Goal: Transaction & Acquisition: Purchase product/service

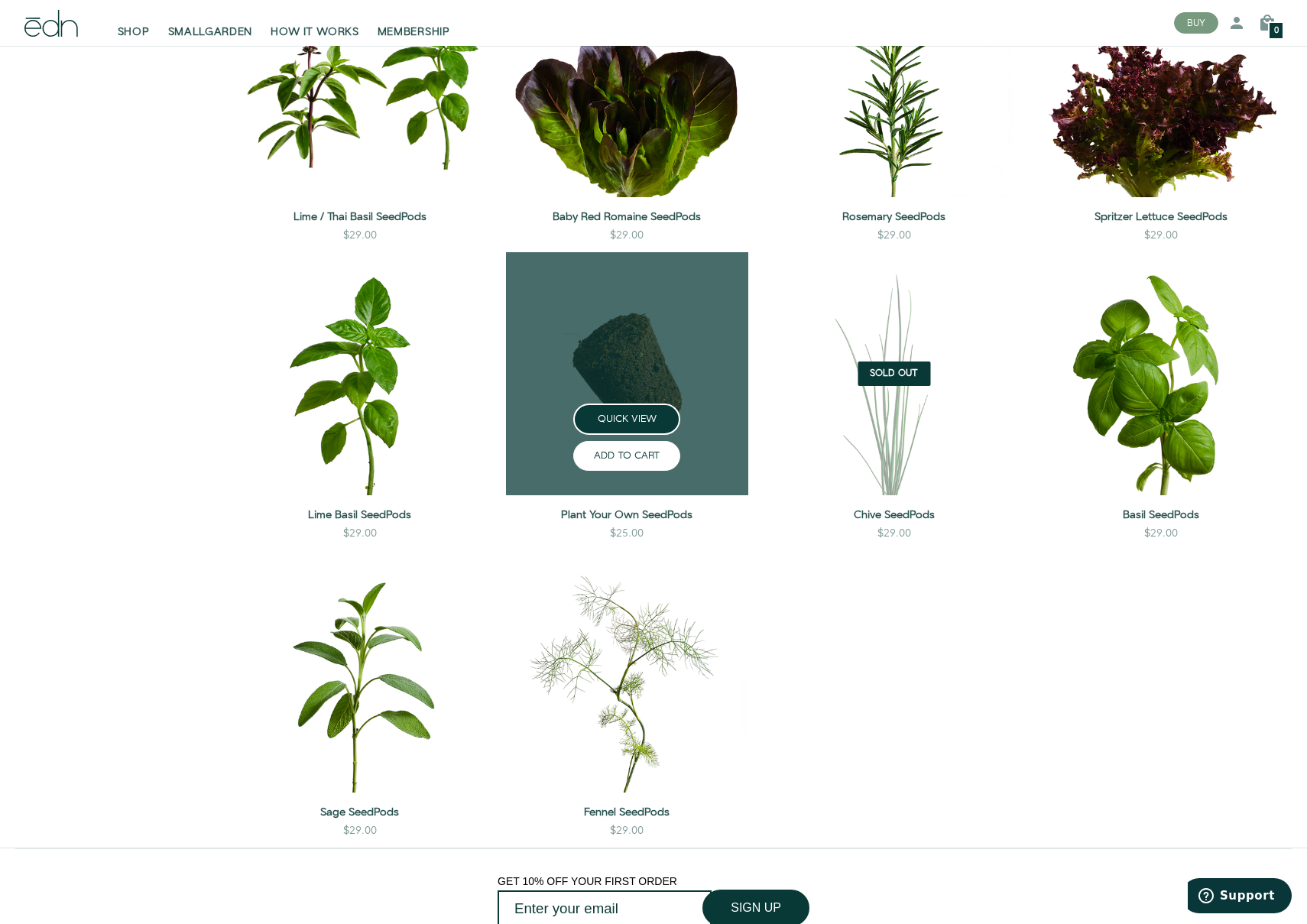
scroll to position [1184, 0]
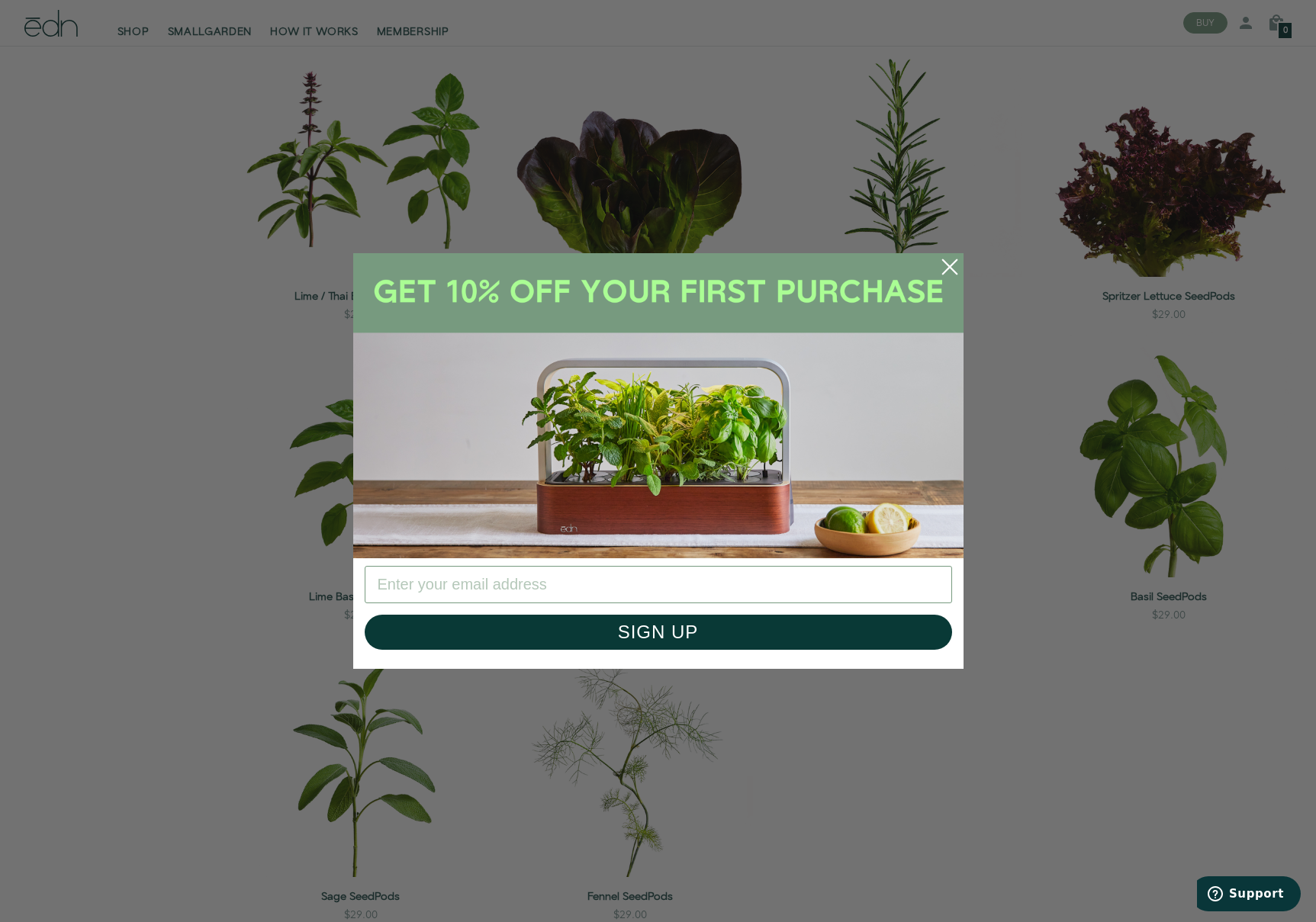
click at [950, 266] on icon "Close dialog" at bounding box center [948, 266] width 13 height 13
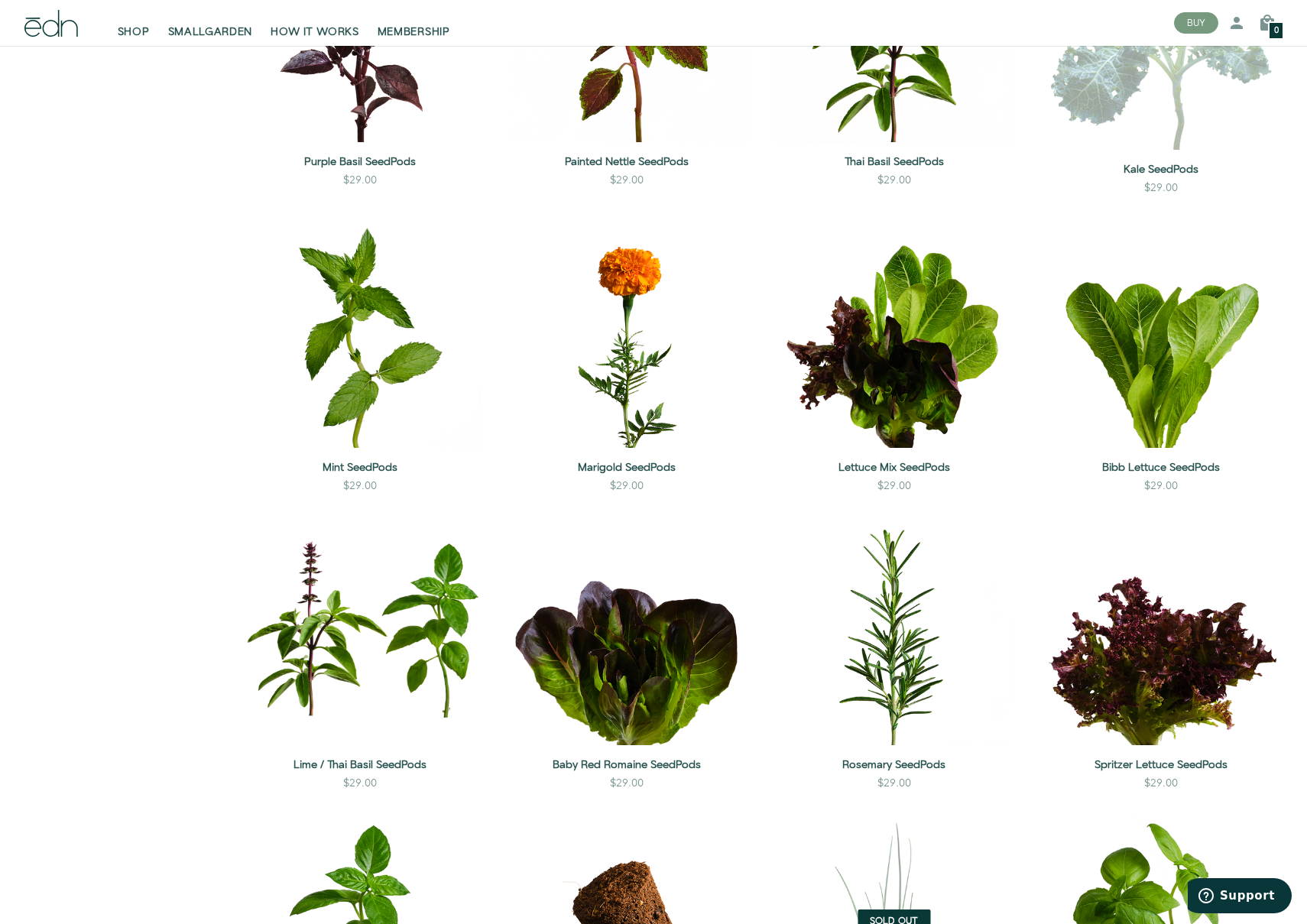
scroll to position [0, 0]
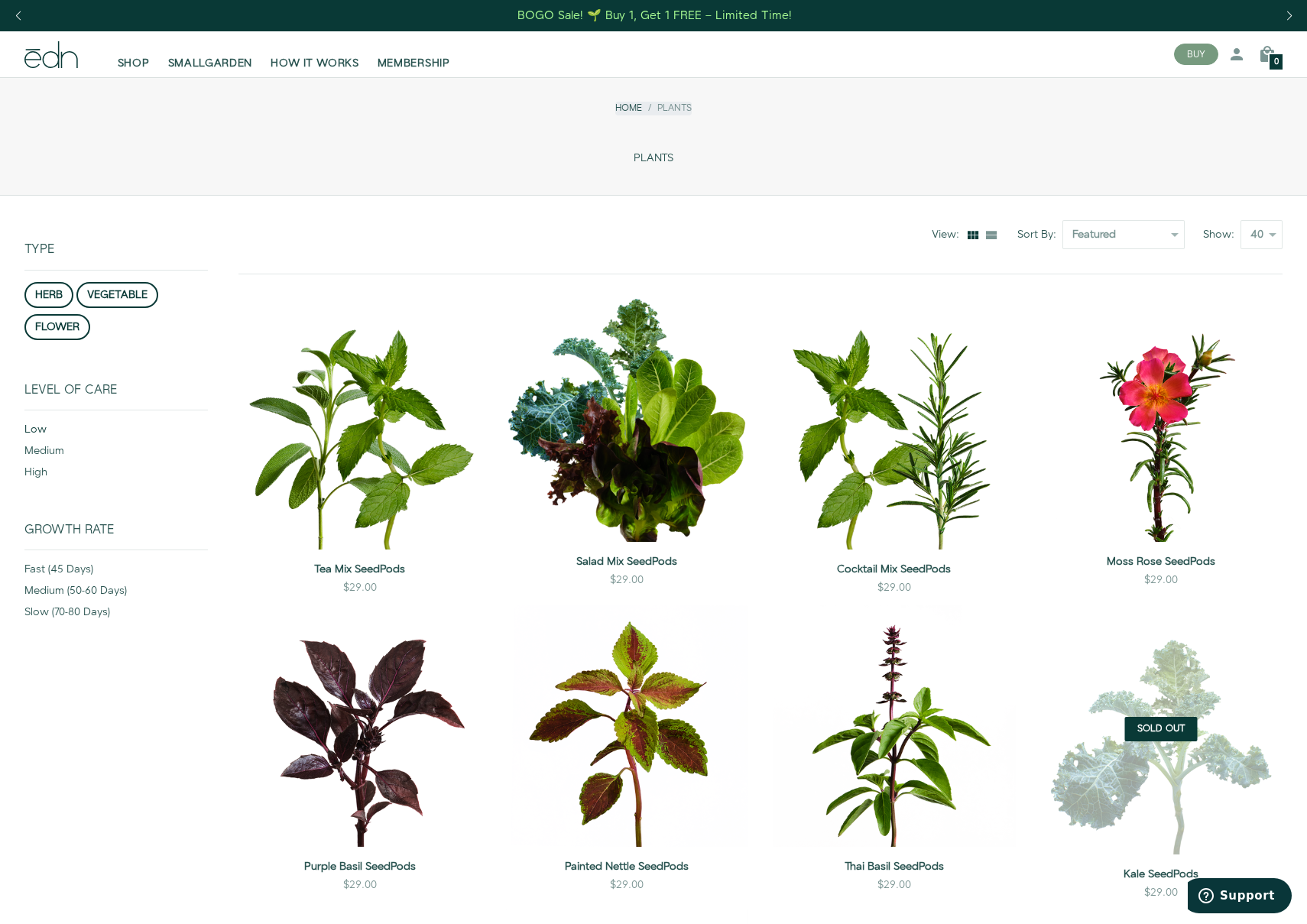
click at [39, 423] on div "low" at bounding box center [116, 432] width 183 height 21
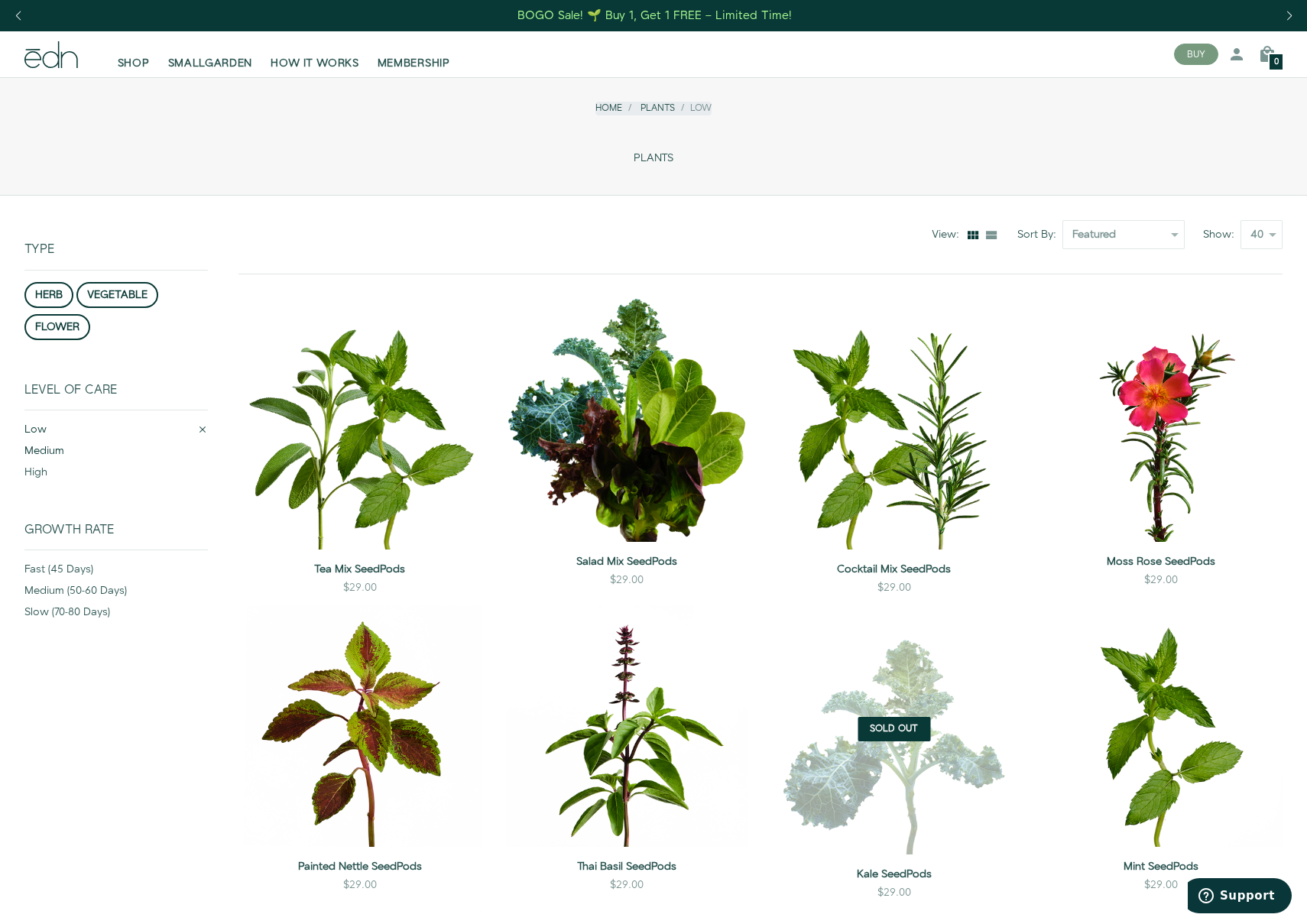
click at [50, 449] on div "medium" at bounding box center [116, 453] width 183 height 21
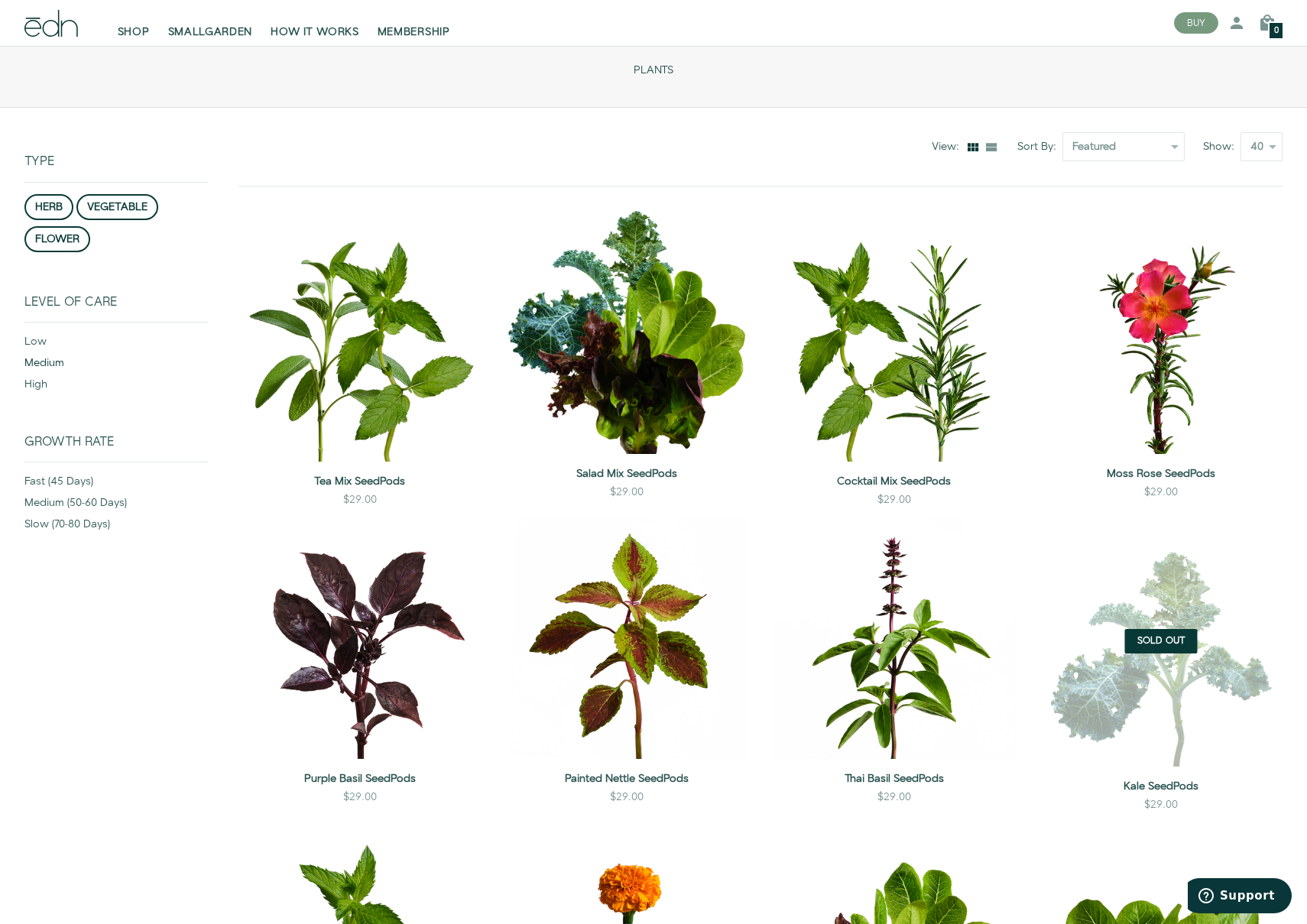
scroll to position [196, 0]
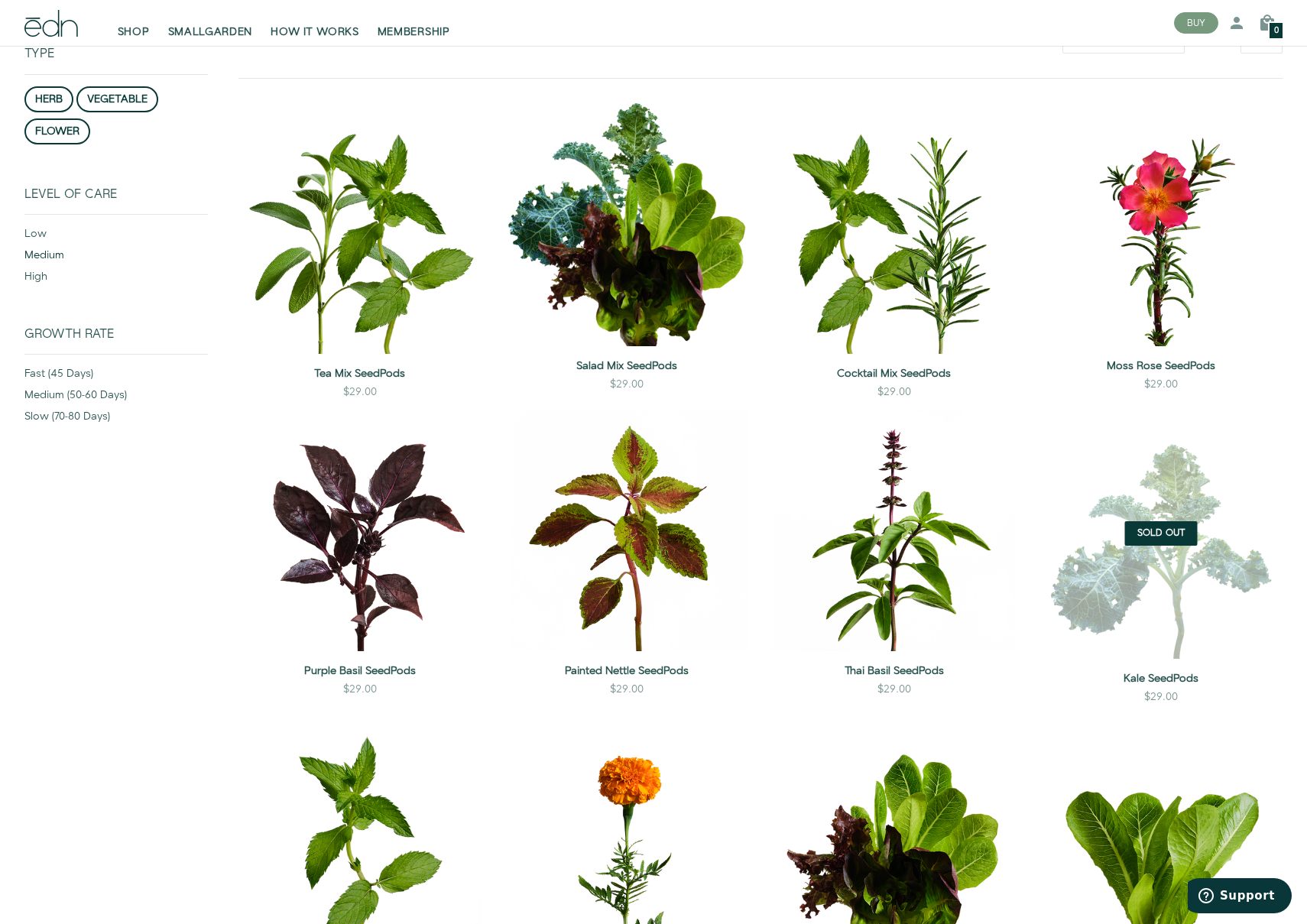
click at [28, 251] on div "medium" at bounding box center [116, 258] width 183 height 21
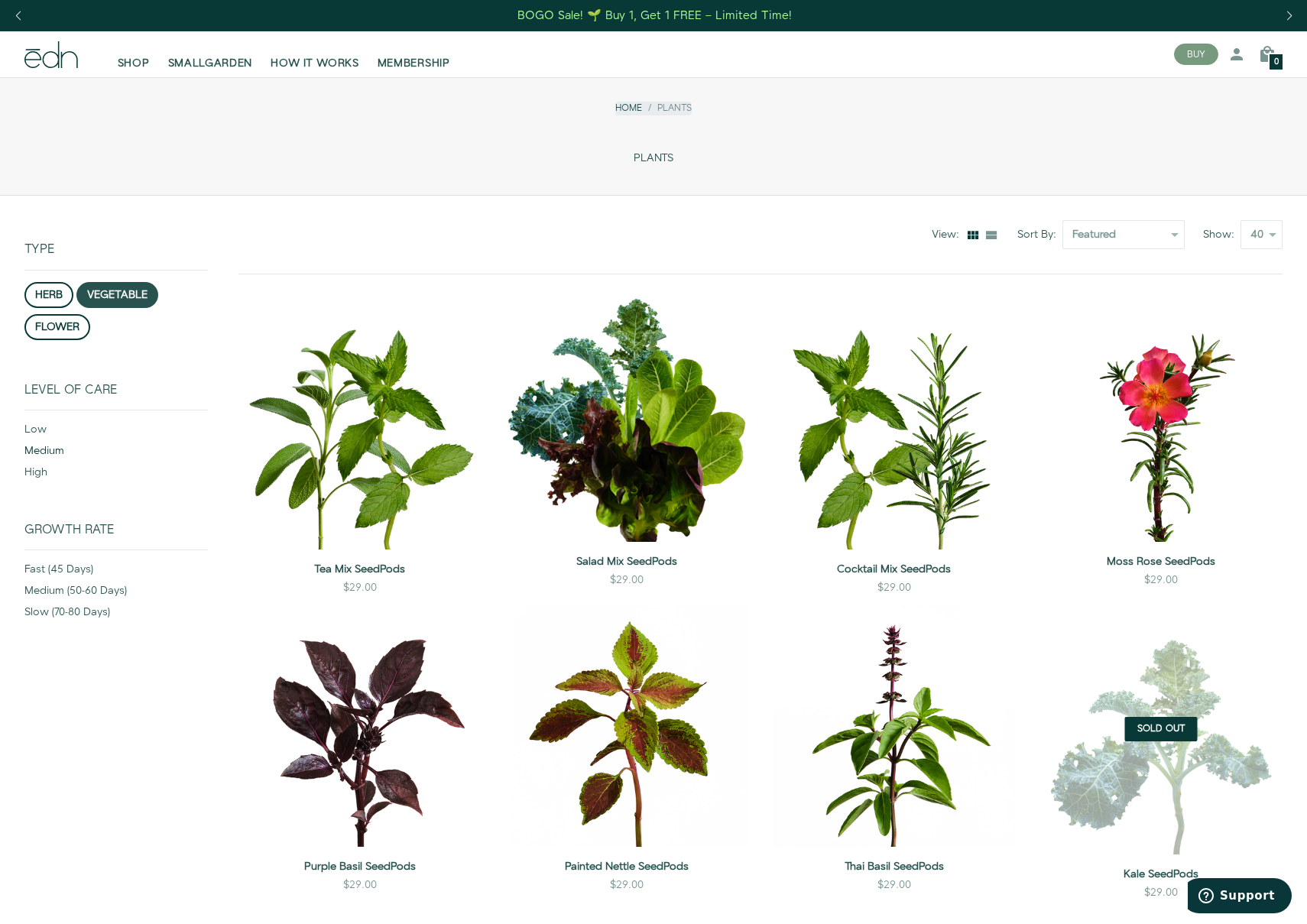
click at [118, 292] on button "vegetable" at bounding box center [117, 294] width 82 height 26
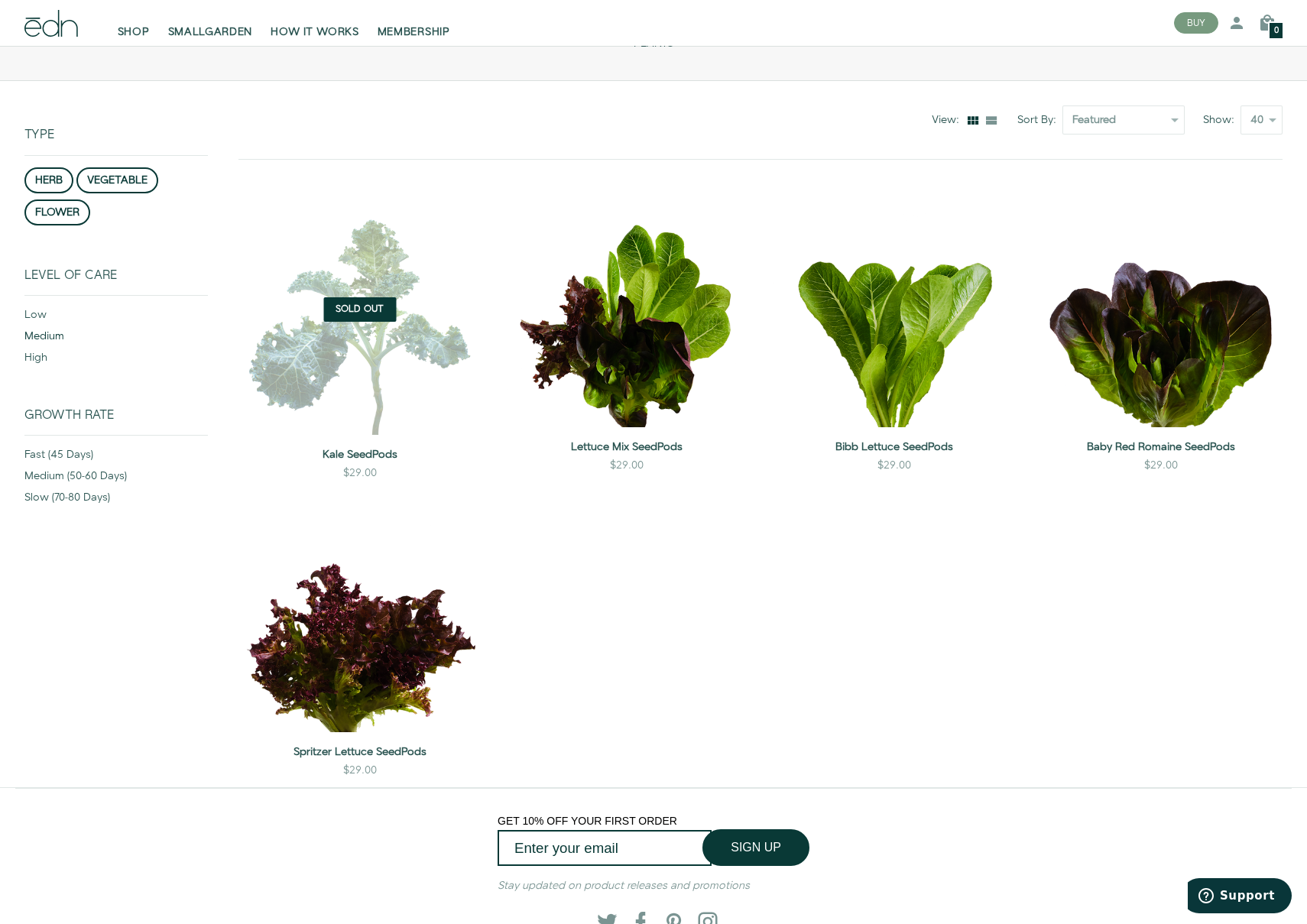
scroll to position [196, 0]
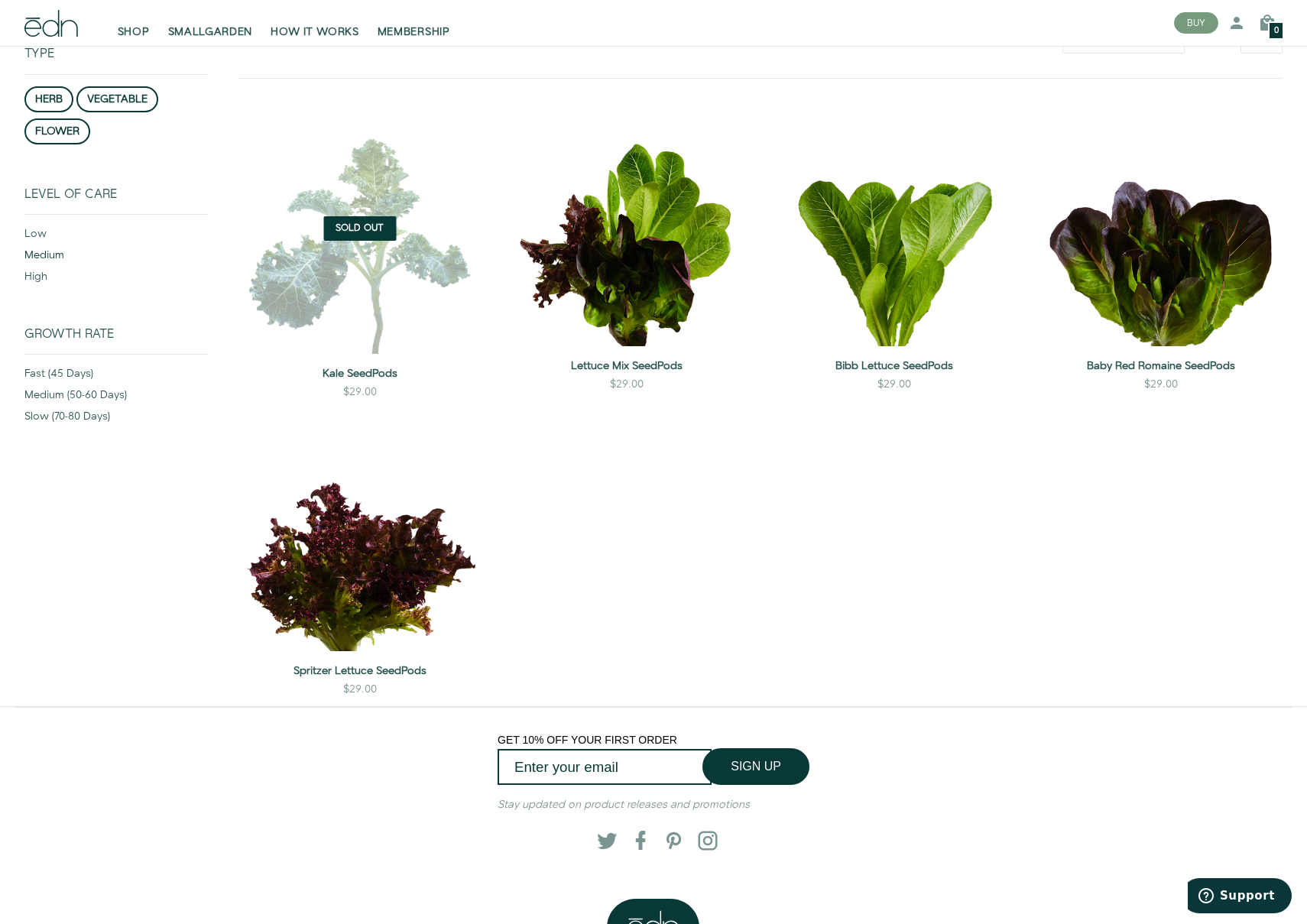
click at [49, 253] on div "medium" at bounding box center [116, 258] width 183 height 21
click at [39, 273] on div "high" at bounding box center [116, 279] width 183 height 21
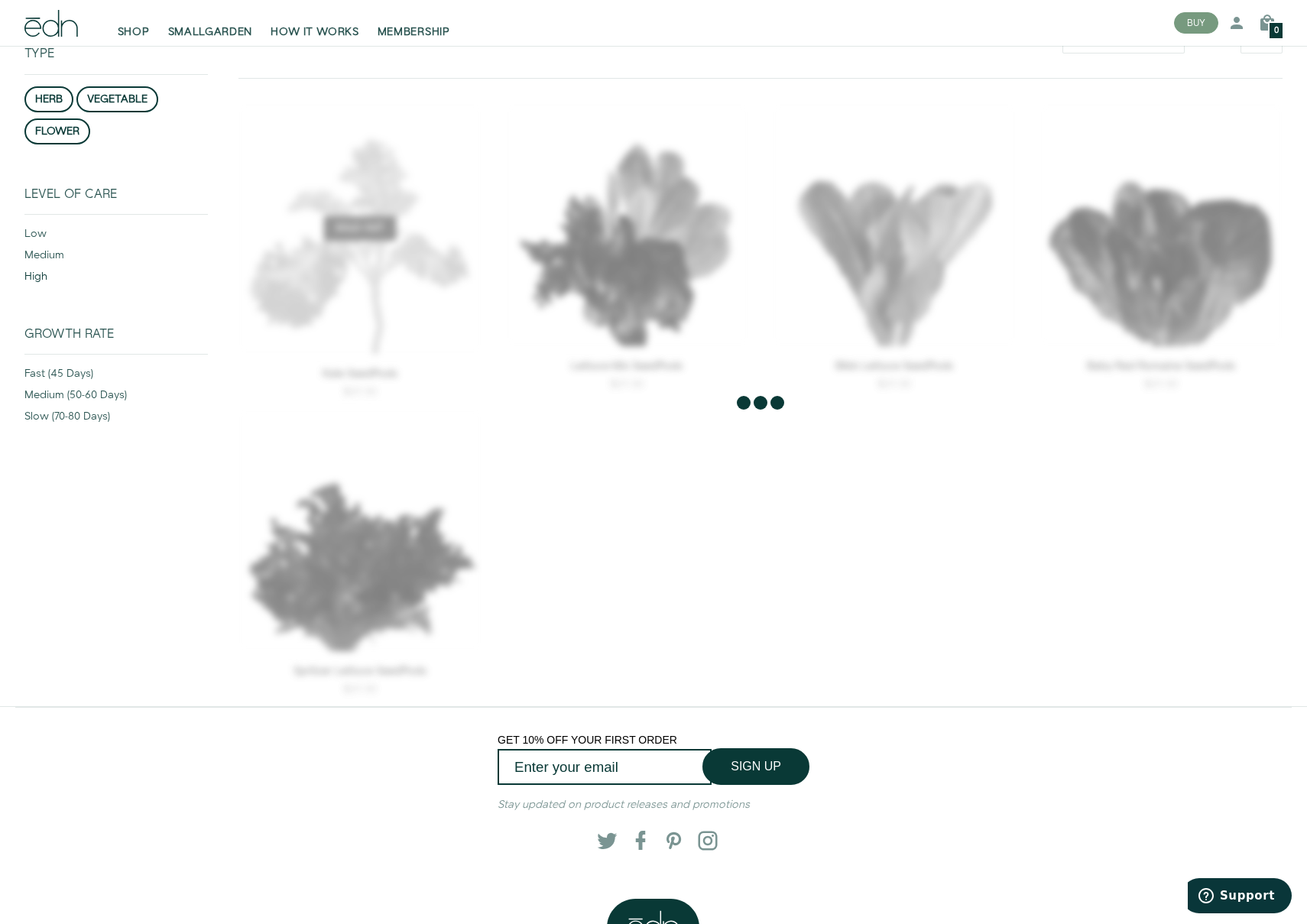
scroll to position [139, 0]
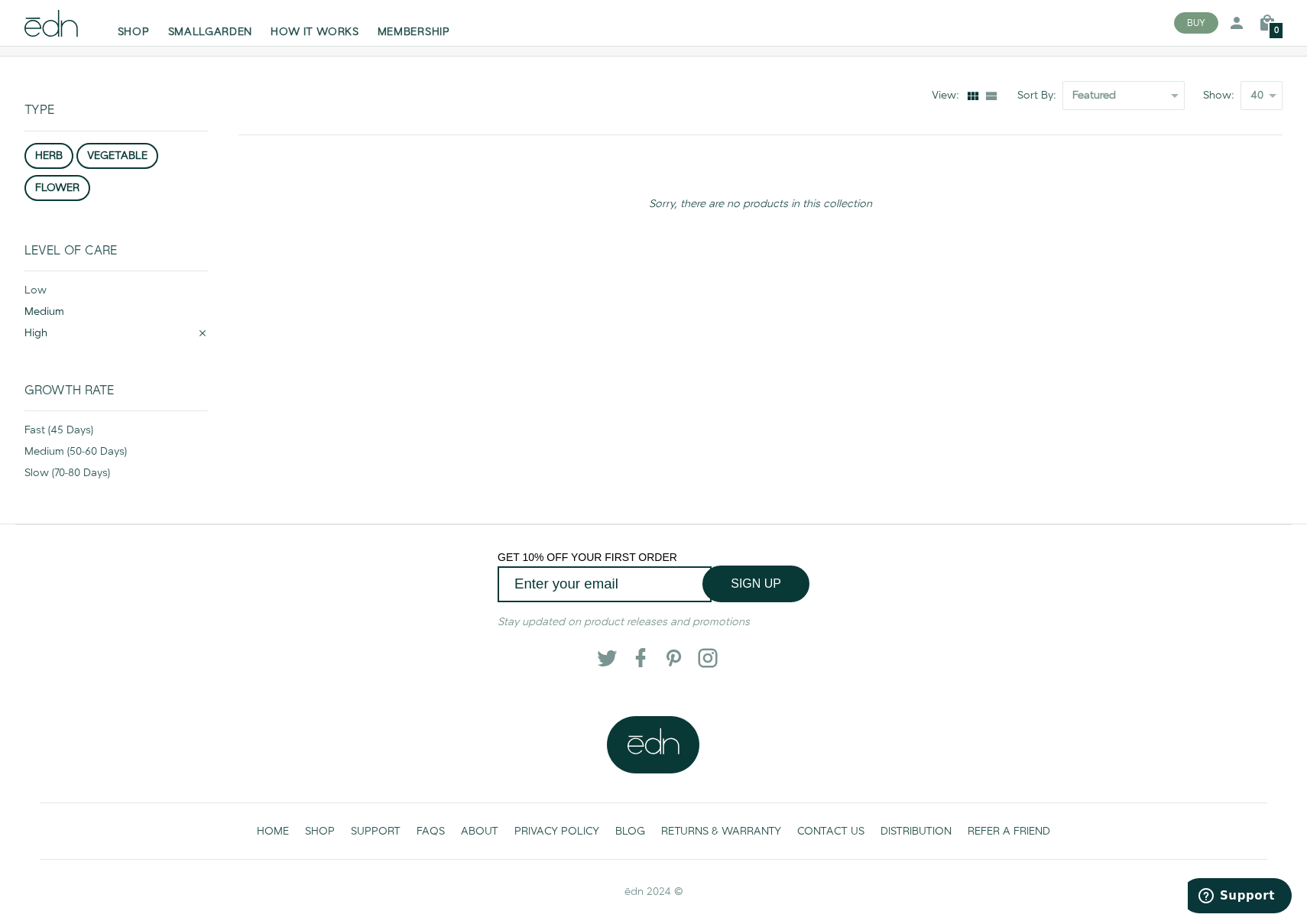
click at [43, 306] on div "medium" at bounding box center [116, 314] width 183 height 21
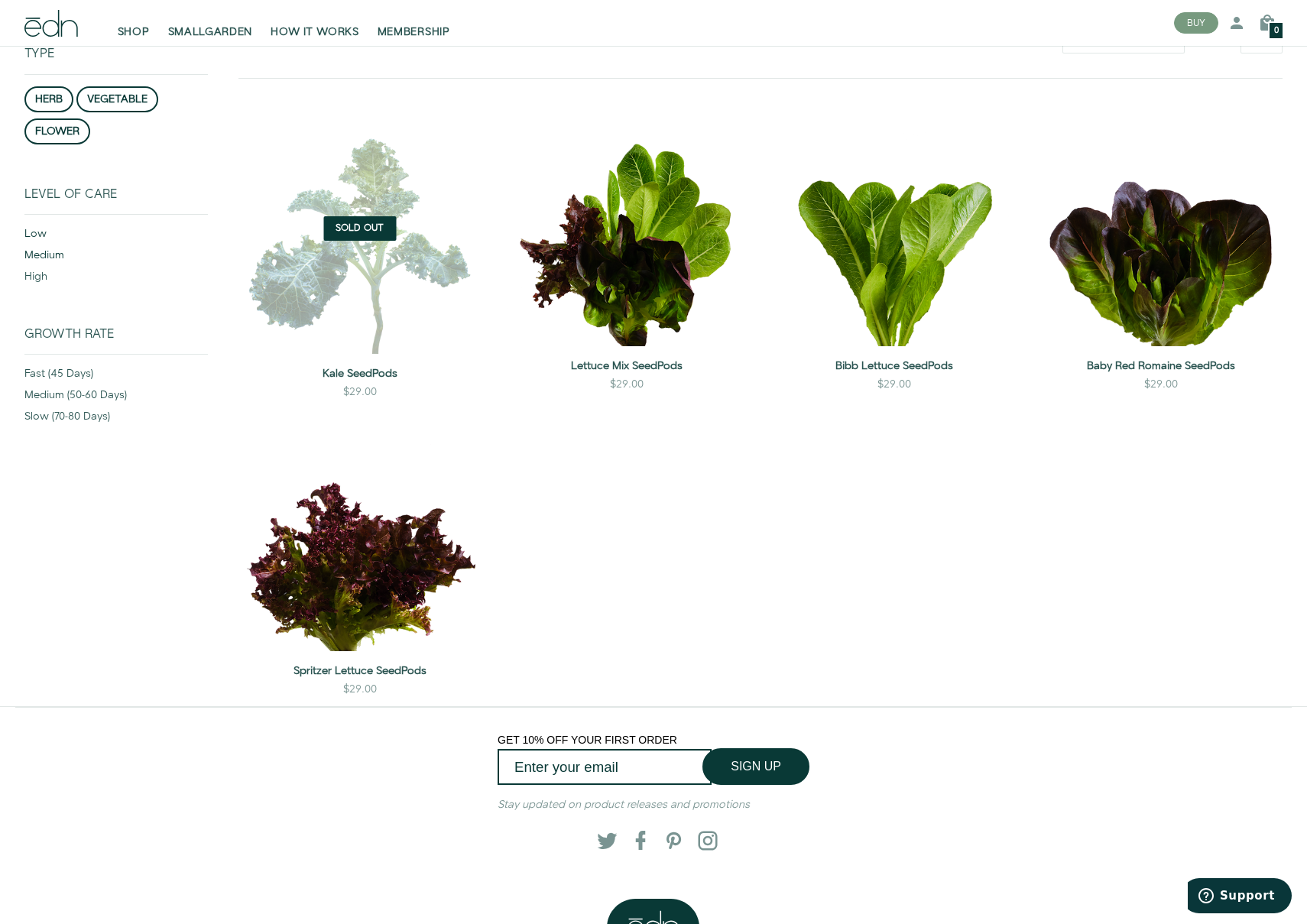
click at [42, 232] on div "low" at bounding box center [116, 236] width 183 height 21
click at [119, 94] on button "vegetable" at bounding box center [117, 99] width 82 height 26
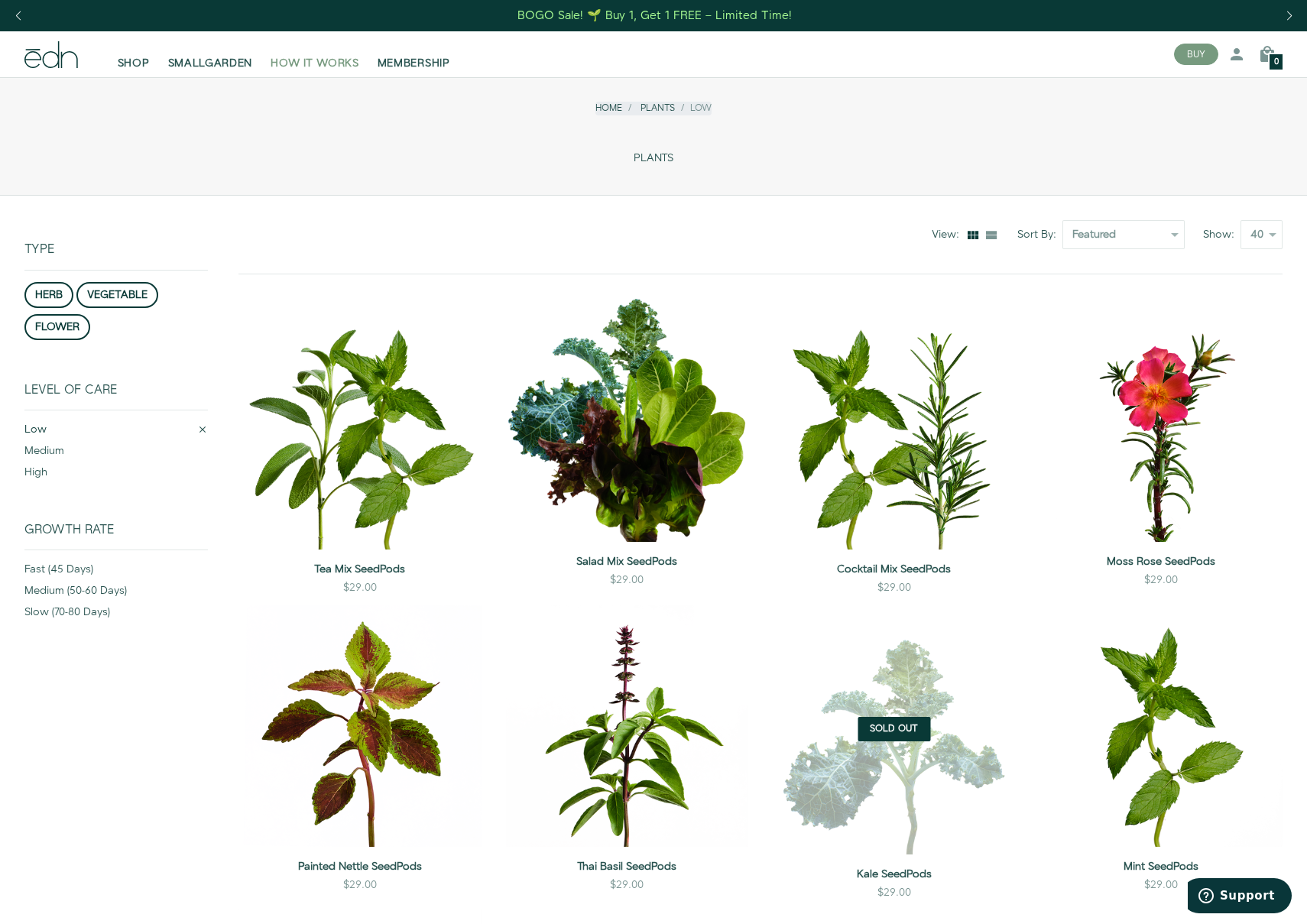
click at [320, 63] on span "HOW IT WORKS" at bounding box center [315, 63] width 88 height 15
click at [214, 63] on span "SMALLGARDEN" at bounding box center [211, 63] width 85 height 15
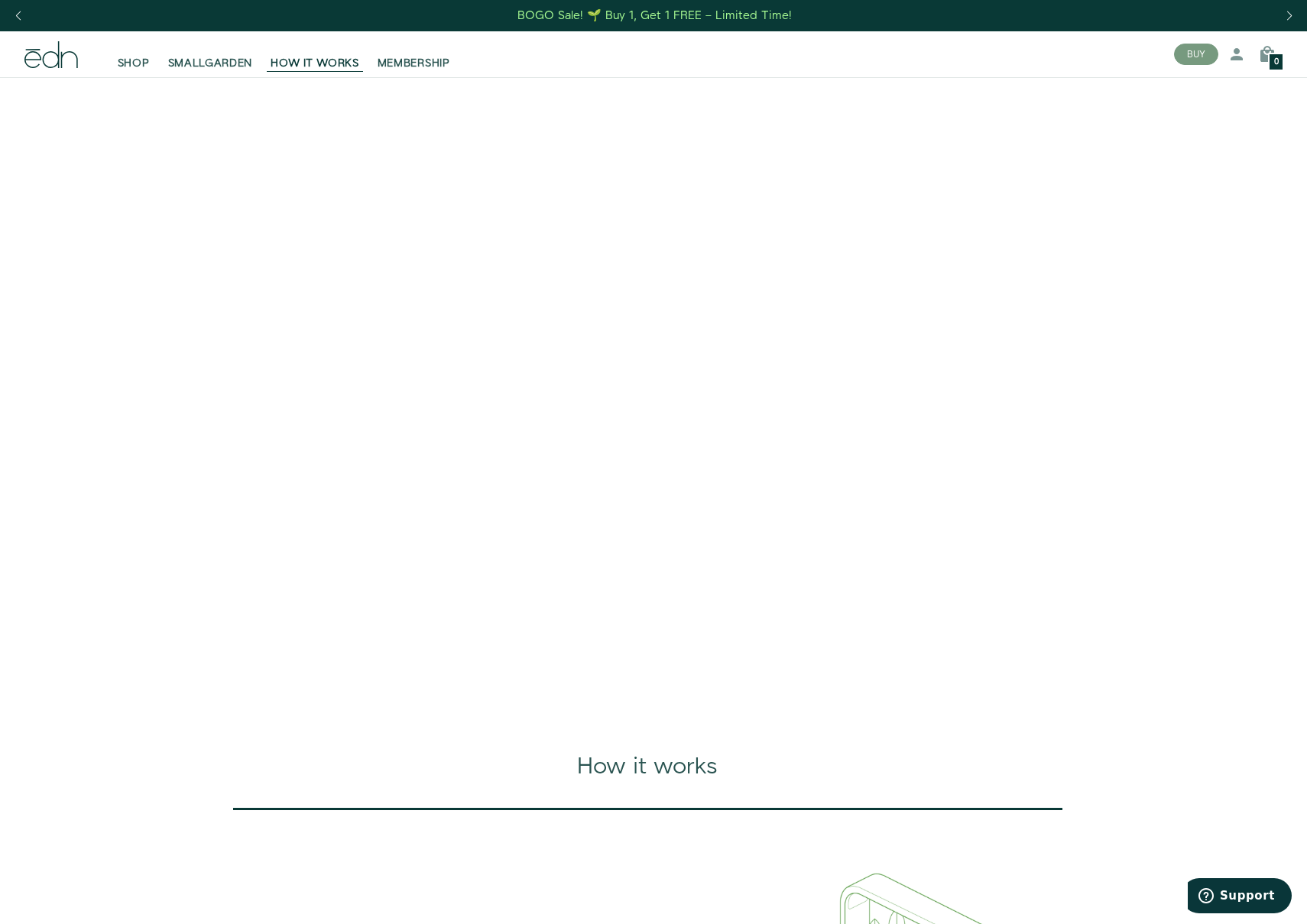
scroll to position [1, 0]
click at [22, 12] on div "Previous slide" at bounding box center [18, 15] width 20 height 34
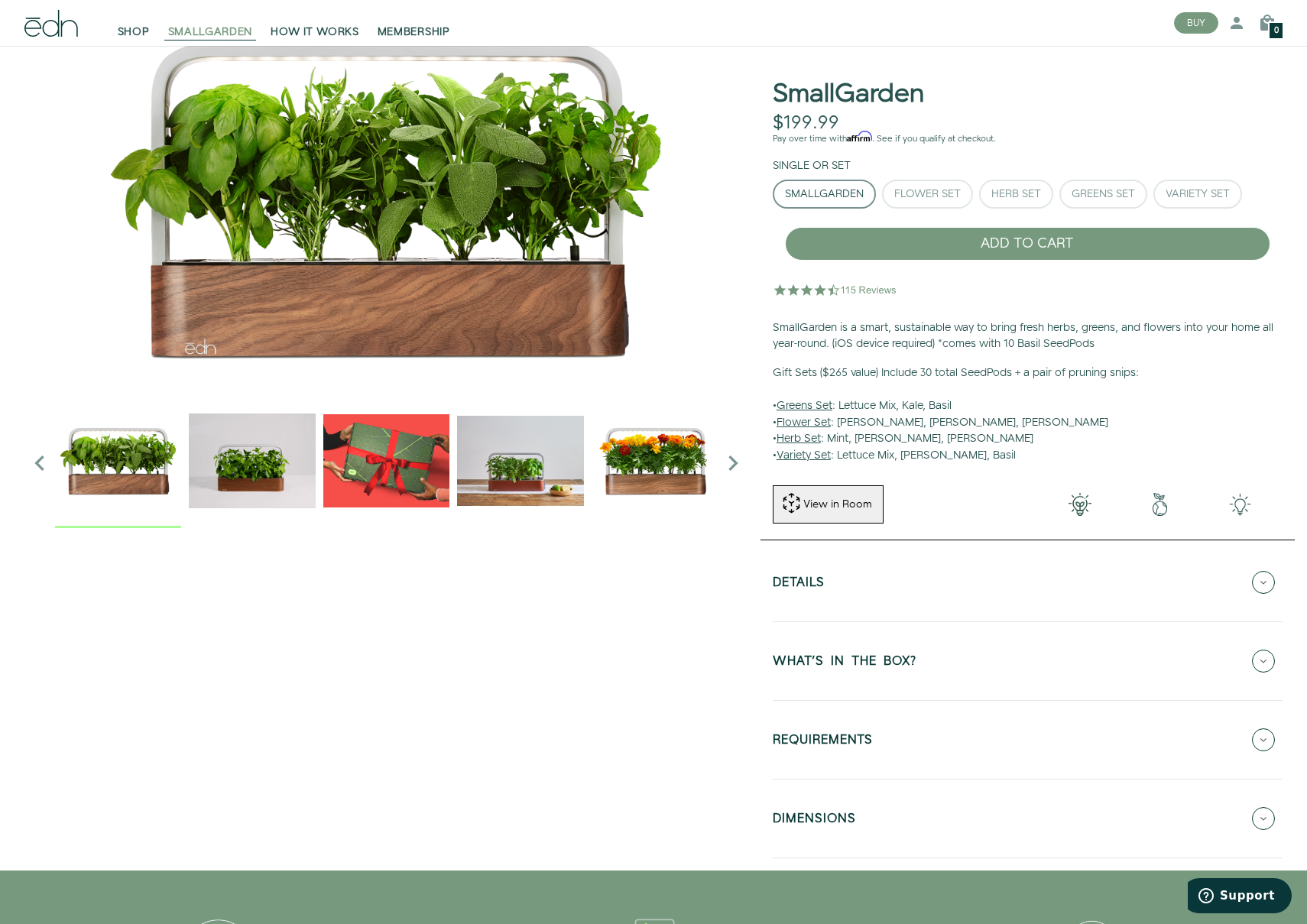
scroll to position [70, 0]
click at [1122, 190] on div "Greens Set" at bounding box center [1103, 194] width 64 height 11
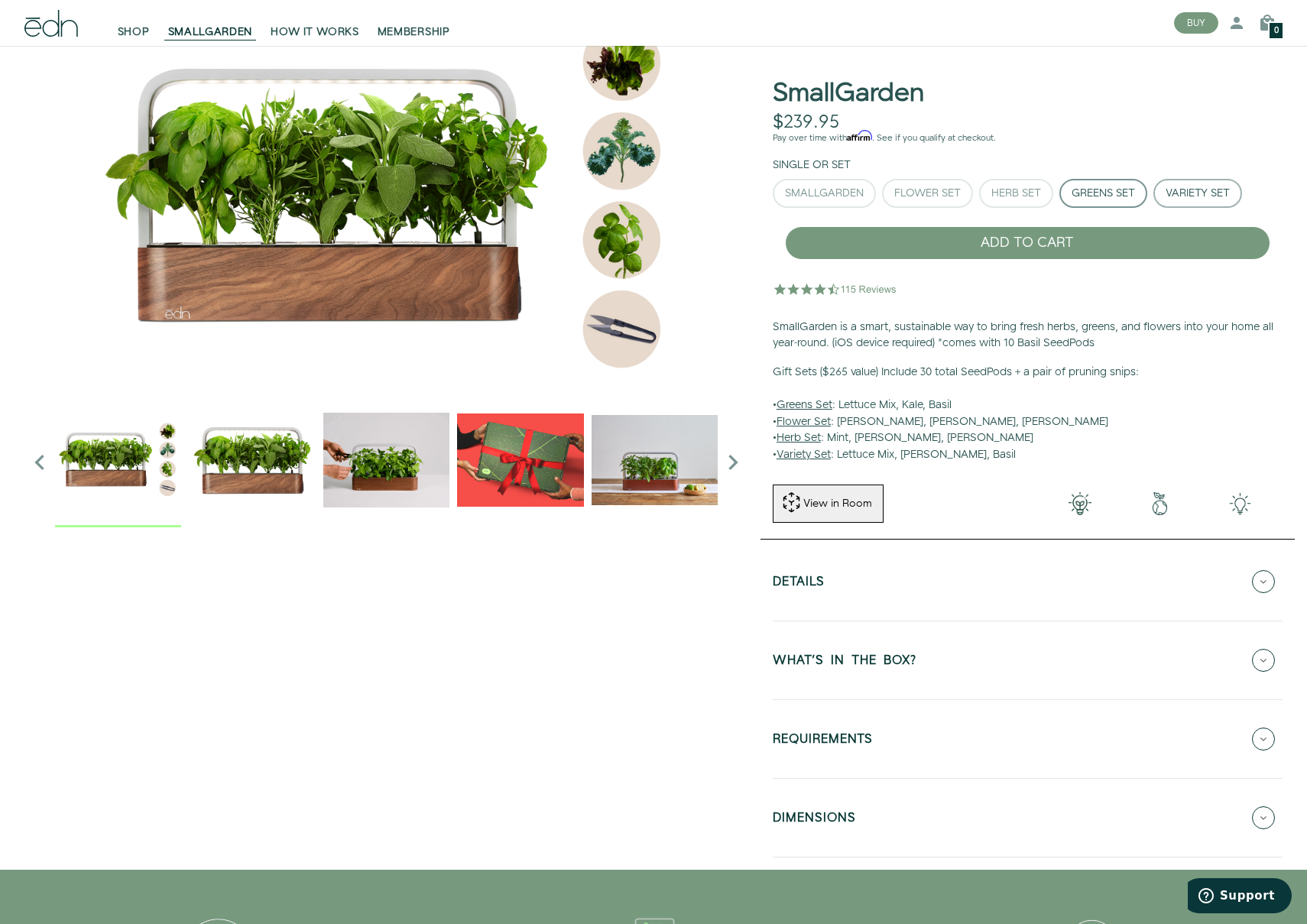
click at [1194, 196] on div "Variety Set" at bounding box center [1198, 194] width 65 height 11
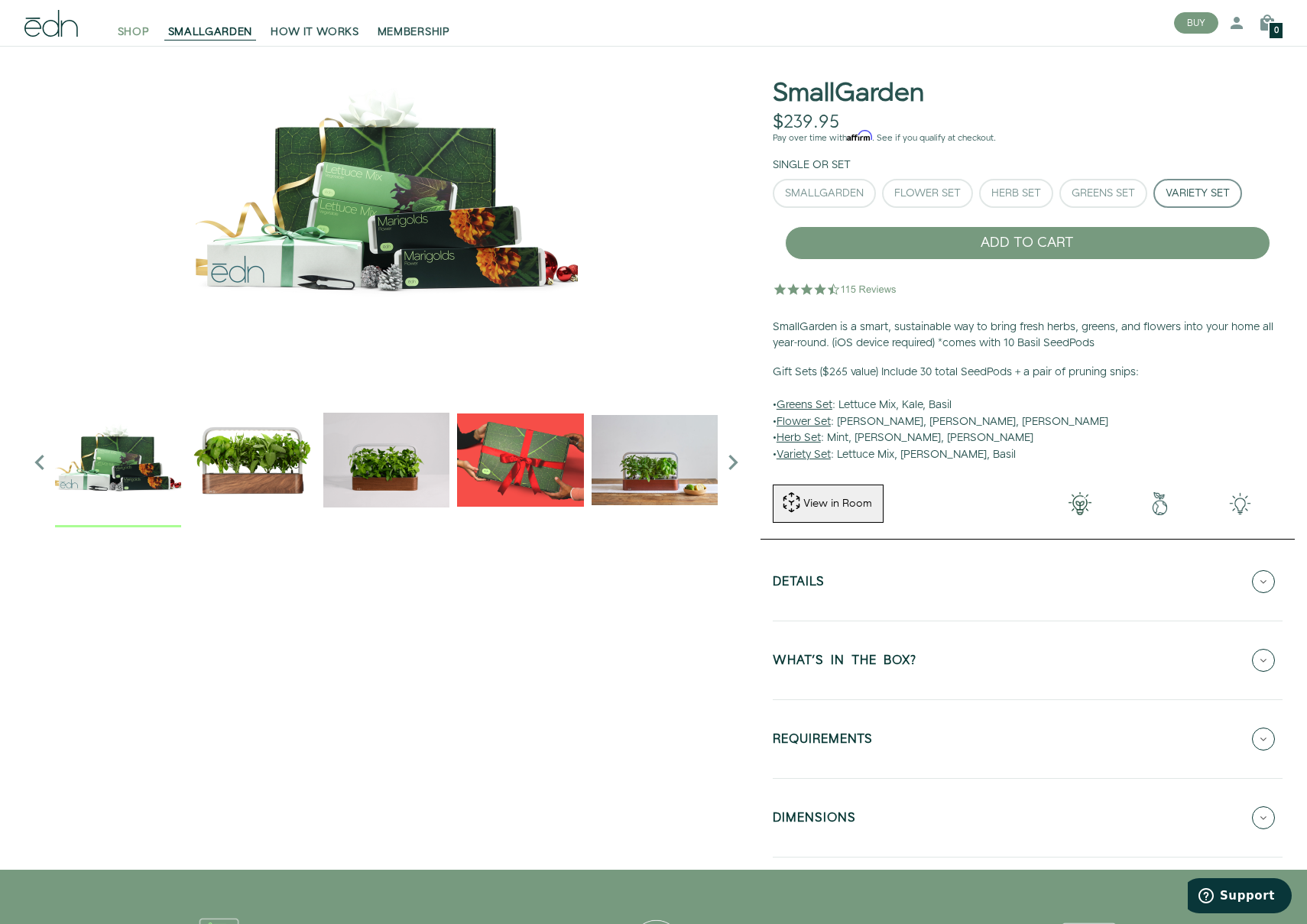
click at [128, 28] on span "SHOP" at bounding box center [134, 31] width 32 height 15
